Goal: Information Seeking & Learning: Learn about a topic

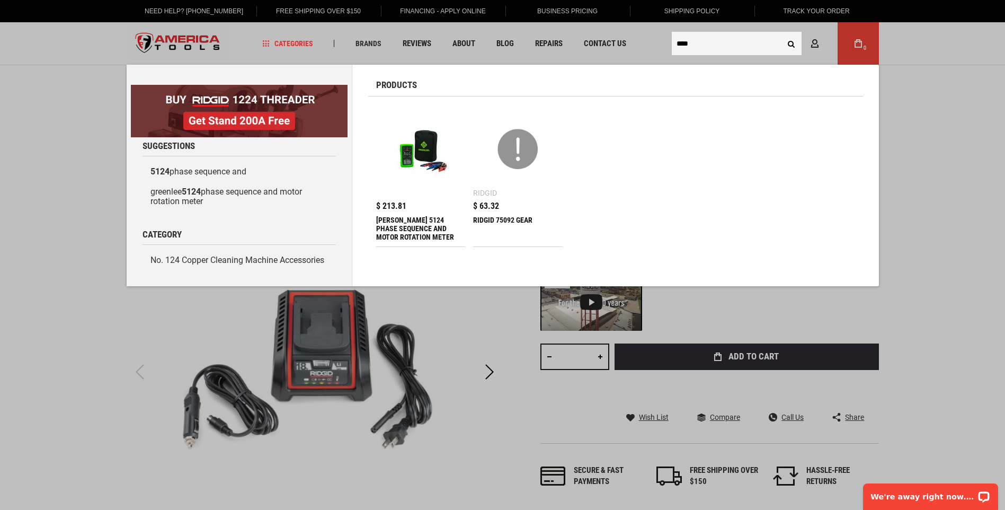
type input "****"
click at [402, 234] on div "[PERSON_NAME] 5124 PHASE SEQUENCE AND MOTOR ROTATION METER" at bounding box center [421, 228] width 90 height 25
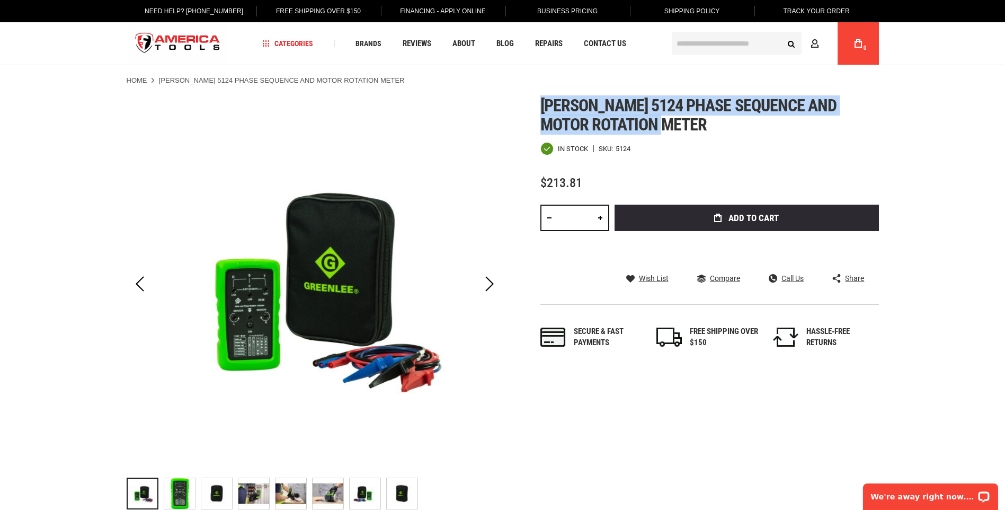
drag, startPoint x: 545, startPoint y: 106, endPoint x: 667, endPoint y: 133, distance: 125.4
click at [667, 133] on h1 "[PERSON_NAME] 5124 phase sequence and motor rotation meter" at bounding box center [710, 115] width 339 height 38
copy span "[PERSON_NAME] 5124 phase sequence and motor rotation meter"
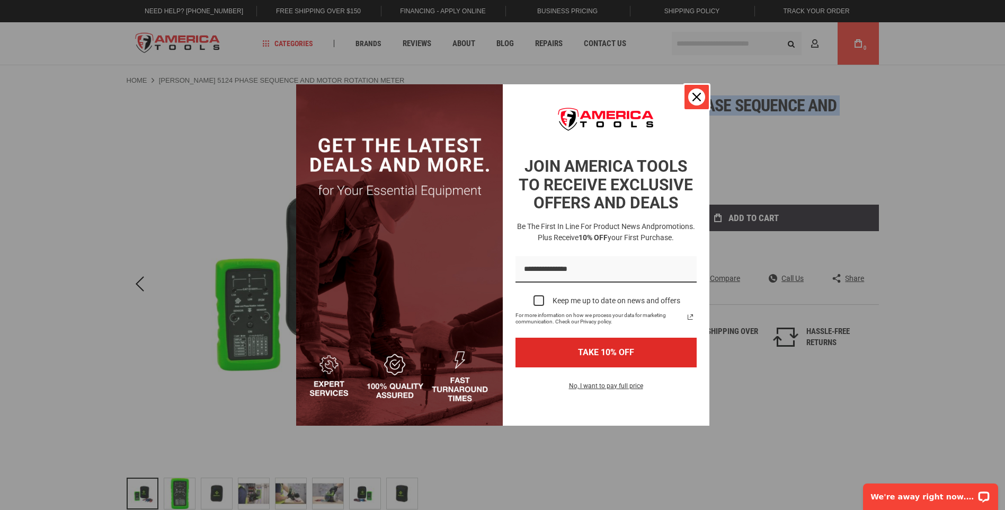
click at [694, 98] on icon "close icon" at bounding box center [697, 97] width 8 height 8
